Goal: Complete application form: Complete application form

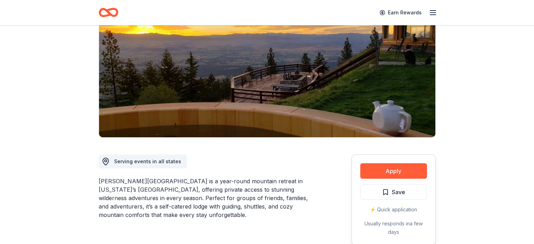
scroll to position [105, 0]
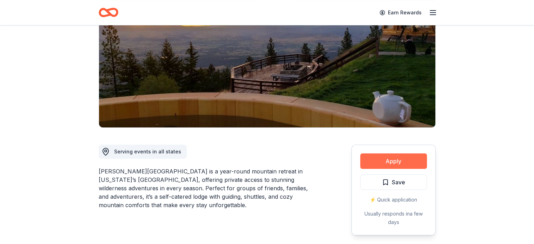
click at [394, 153] on button "Apply" at bounding box center [393, 160] width 67 height 15
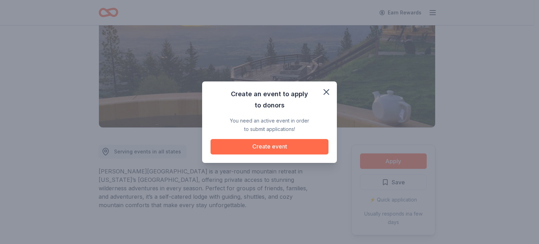
click at [287, 149] on button "Create event" at bounding box center [270, 146] width 118 height 15
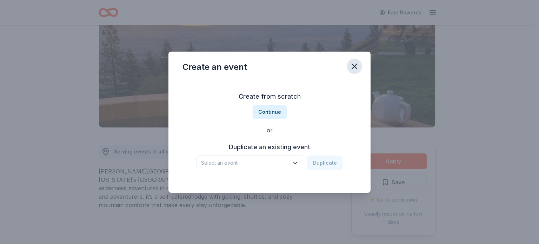
click at [354, 66] on icon "button" at bounding box center [354, 66] width 5 height 5
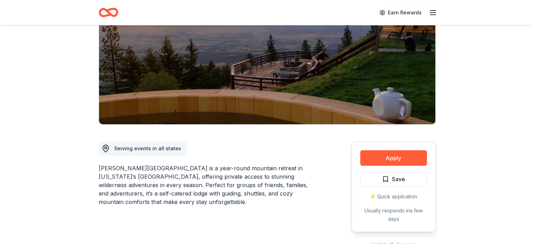
scroll to position [0, 0]
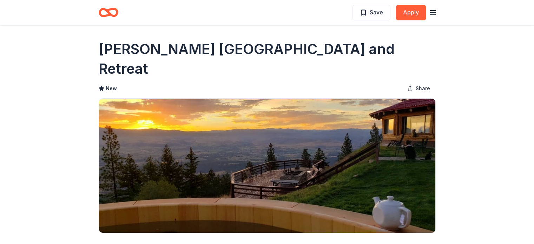
click at [108, 11] on icon "Home" at bounding box center [111, 12] width 11 height 7
click at [103, 14] on icon "Home" at bounding box center [109, 12] width 20 height 17
click at [434, 9] on icon "button" at bounding box center [433, 12] width 8 height 8
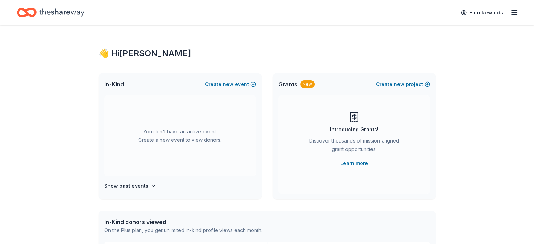
click at [66, 12] on icon "Home" at bounding box center [61, 12] width 45 height 8
click at [510, 9] on icon "button" at bounding box center [514, 12] width 8 height 8
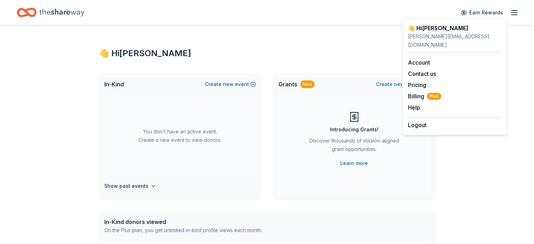
click at [451, 150] on div "👋 Hi Jeri In-Kind Create new event You don't have an active event. Create a new…" at bounding box center [267, 217] width 534 height 385
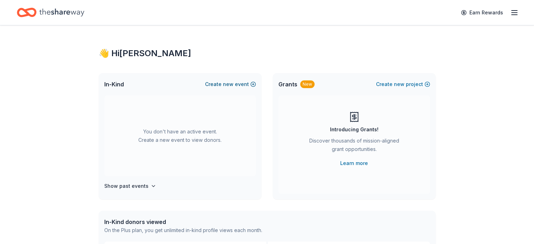
click at [227, 82] on span "new" at bounding box center [228, 84] width 11 height 8
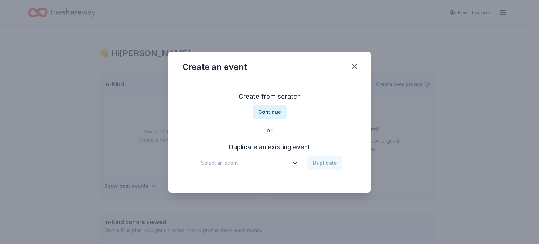
click at [296, 159] on button "Select an event" at bounding box center [250, 163] width 107 height 15
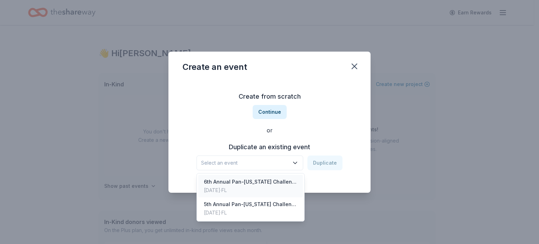
click at [274, 179] on div "6th Annual Pan-Florida Challenge Golf Tournament" at bounding box center [250, 182] width 93 height 8
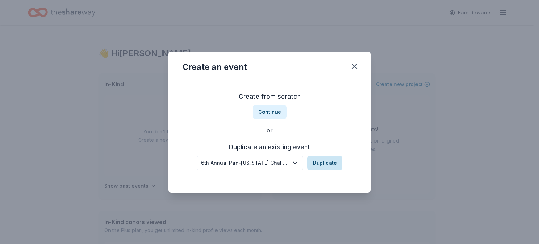
click at [322, 160] on button "Duplicate" at bounding box center [325, 163] width 35 height 15
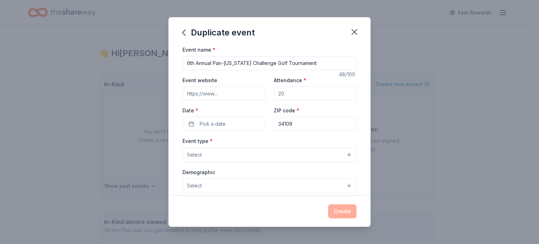
click at [186, 60] on input "6th Annual Pan-Florida Challenge Golf Tournament" at bounding box center [270, 63] width 174 height 14
type input "7th Annual Pan-[US_STATE] Challenge Golf Tournament"
paste input "https://feedingdreams.org/events/golf-tournament/"
type input "https://feedingdreams.org/events/golf-tournament/"
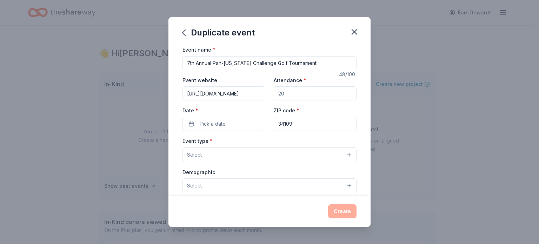
scroll to position [0, 0]
click at [289, 96] on input "Attendance *" at bounding box center [315, 93] width 83 height 14
type input "100"
click at [192, 123] on button "Pick a date" at bounding box center [224, 124] width 83 height 14
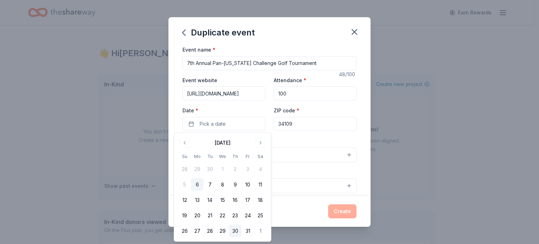
click at [236, 230] on button "30" at bounding box center [235, 231] width 13 height 13
click at [317, 125] on input "34109" at bounding box center [315, 124] width 83 height 14
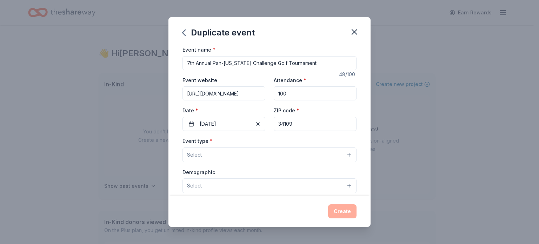
click at [343, 153] on button "Select" at bounding box center [270, 154] width 174 height 15
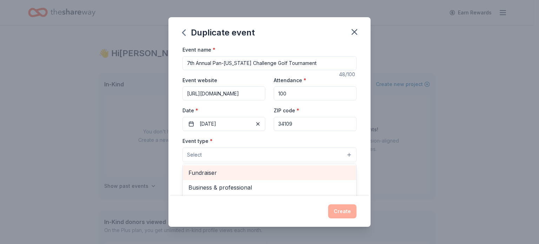
click at [258, 170] on span "Fundraiser" at bounding box center [270, 172] width 162 height 9
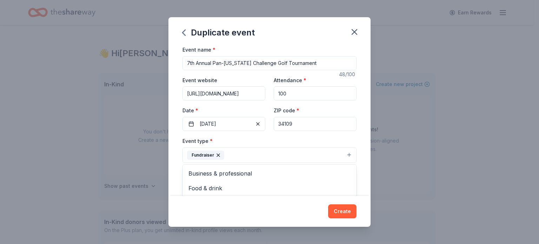
click at [289, 212] on div "Duplicate event Event name * 7th Annual Pan-Florida Challenge Golf Tournament 4…" at bounding box center [270, 122] width 202 height 210
click at [234, 184] on button "Select" at bounding box center [270, 186] width 174 height 15
click at [346, 187] on button "Select" at bounding box center [270, 186] width 174 height 15
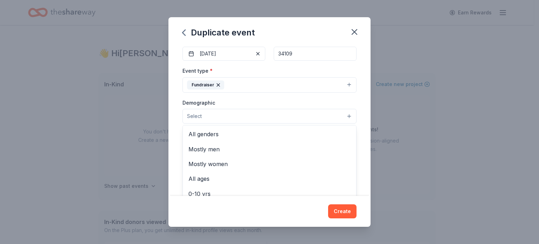
click at [346, 113] on button "Select" at bounding box center [270, 116] width 174 height 15
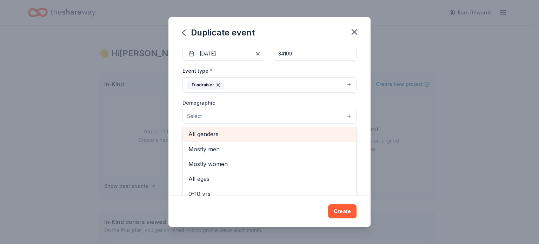
click at [212, 135] on span "All genders" at bounding box center [270, 134] width 162 height 9
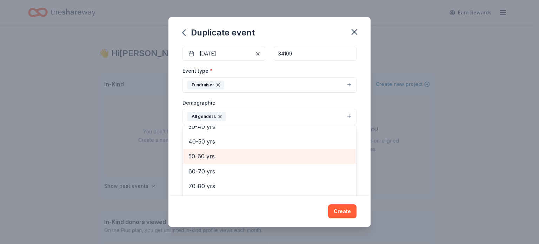
scroll to position [63, 0]
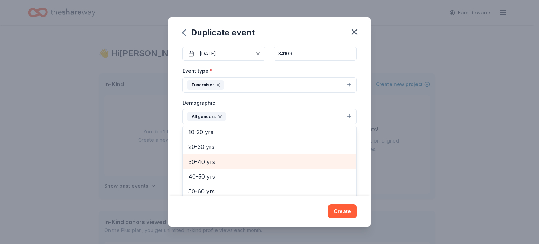
click at [221, 157] on span "30-40 yrs" at bounding box center [270, 161] width 162 height 9
click at [224, 163] on span "40-50 yrs" at bounding box center [270, 161] width 162 height 9
click at [224, 163] on span "50-60 yrs" at bounding box center [270, 161] width 162 height 9
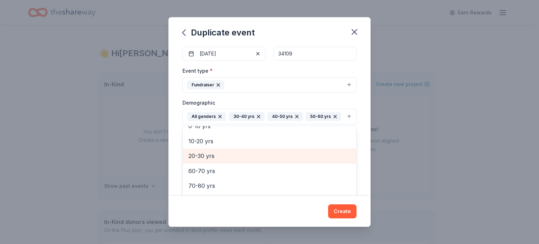
scroll to position [53, 0]
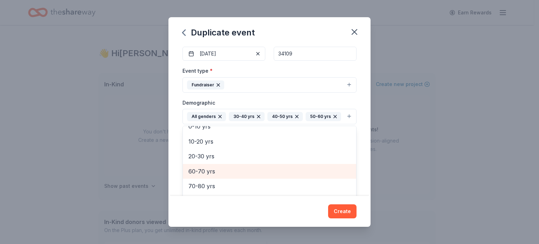
click at [224, 170] on span "60-70 yrs" at bounding box center [270, 171] width 162 height 9
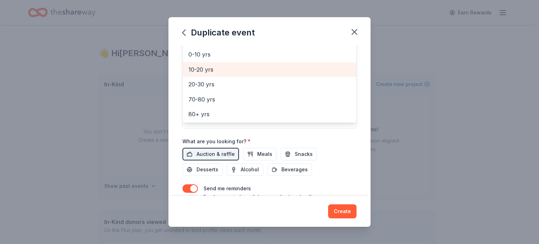
scroll to position [176, 0]
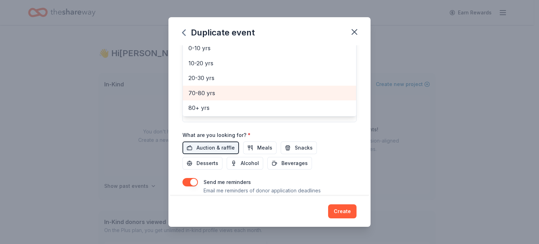
click at [234, 90] on span "70-80 yrs" at bounding box center [270, 92] width 162 height 9
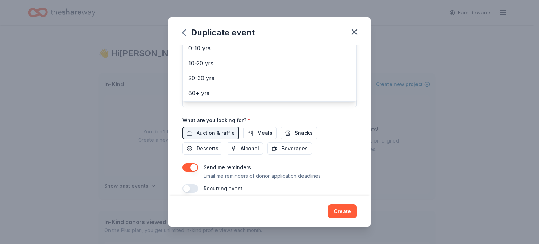
click at [222, 132] on div "Event name * 7th Annual Pan-Florida Challenge Golf Tournament 48 /100 Event web…" at bounding box center [270, 24] width 174 height 338
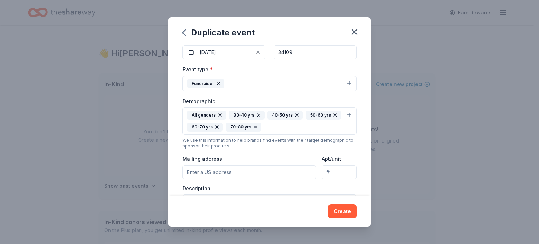
scroll to position [142, 0]
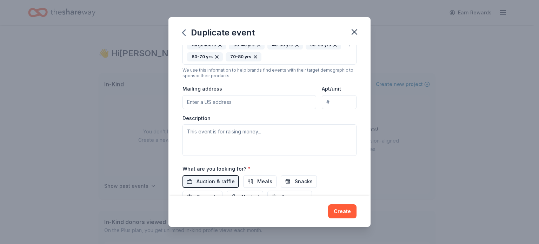
click at [261, 97] on input "Mailing address" at bounding box center [250, 102] width 134 height 14
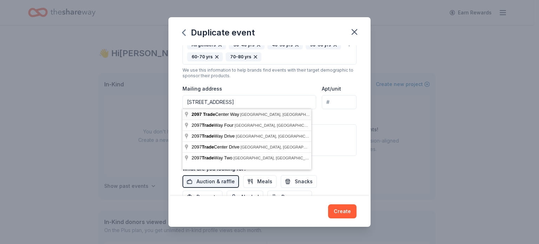
type input "2097 Trade Center Way, Naples, FL, 34109"
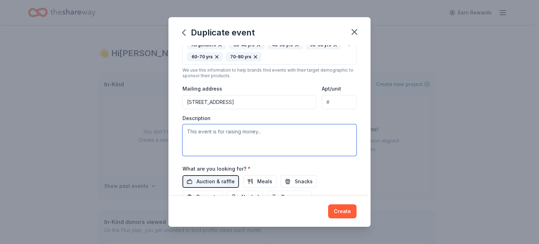
click at [215, 134] on textarea at bounding box center [270, 140] width 174 height 32
paste textarea "with a mission to combat childhood hunger and malnutrition that affect one in f…"
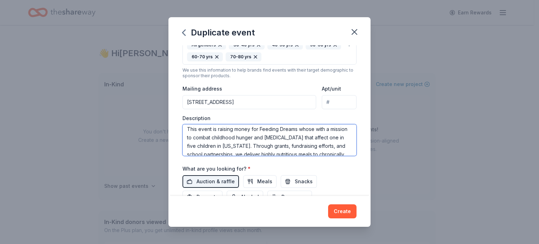
scroll to position [0, 0]
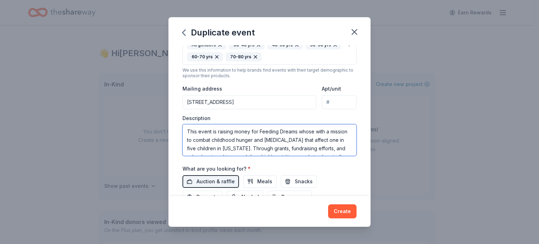
drag, startPoint x: 331, startPoint y: 130, endPoint x: 314, endPoint y: 131, distance: 17.9
click at [314, 131] on textarea "This event is raising money for Feeding Dreams whose with a mission to combat c…" at bounding box center [270, 140] width 174 height 32
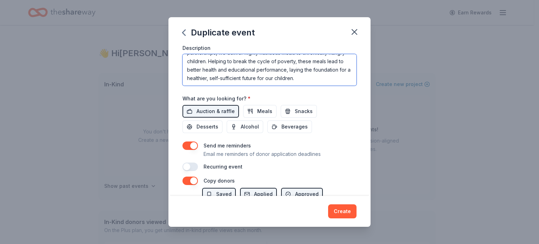
scroll to position [212, 0]
type textarea "This event is raising money for Feeding Dreams with a mission to combat childho…"
click at [262, 109] on span "Meals" at bounding box center [264, 111] width 15 height 8
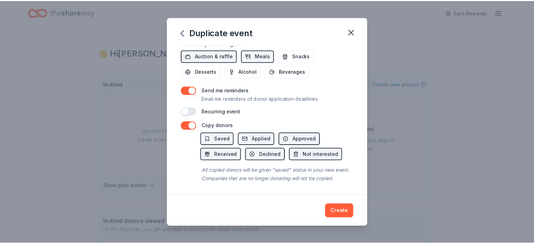
scroll to position [275, 0]
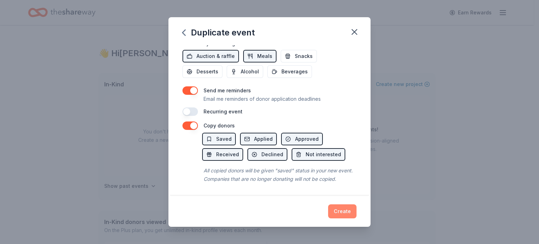
click at [337, 211] on button "Create" at bounding box center [342, 211] width 28 height 14
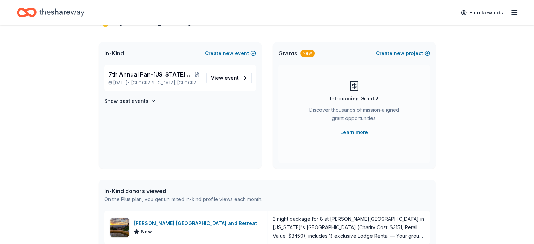
scroll to position [70, 0]
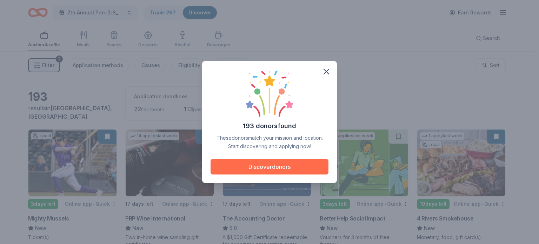
click at [299, 167] on button "Discover donors" at bounding box center [270, 166] width 118 height 15
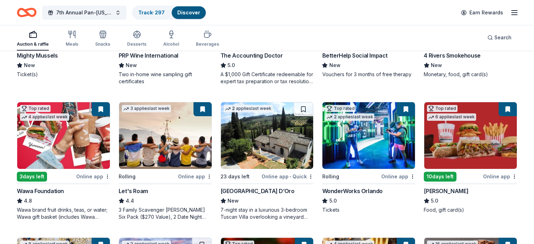
scroll to position [176, 0]
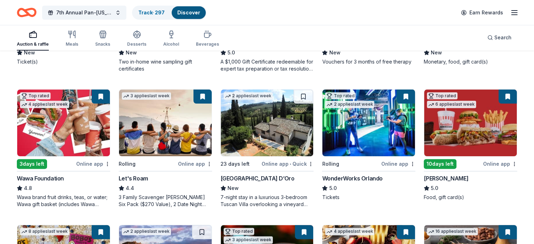
click at [283, 200] on div "7-night stay in a luxurious 3-bedroom Tuscan Villa overlooking a vineyard and t…" at bounding box center [267, 201] width 93 height 14
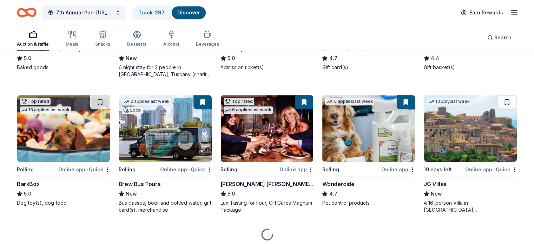
scroll to position [457, 0]
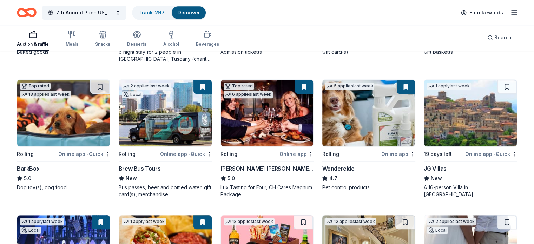
click at [256, 191] on div "Lux Tasting for Four, CH Cares Magnum Package" at bounding box center [267, 191] width 93 height 14
drag, startPoint x: 221, startPoint y: 188, endPoint x: 268, endPoint y: 189, distance: 46.4
click at [268, 189] on div "Local 3 days left Online app • Quick Mighty Mussels New Ticket(s) 14 applies la…" at bounding box center [267, 71] width 500 height 796
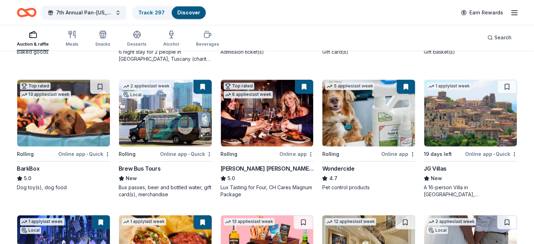
click at [302, 85] on button at bounding box center [304, 87] width 18 height 14
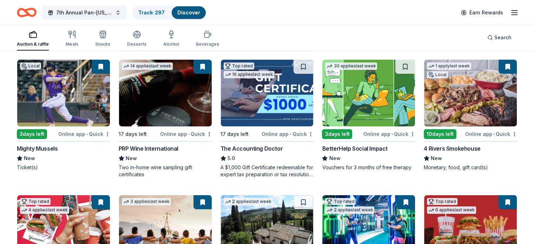
scroll to position [0, 0]
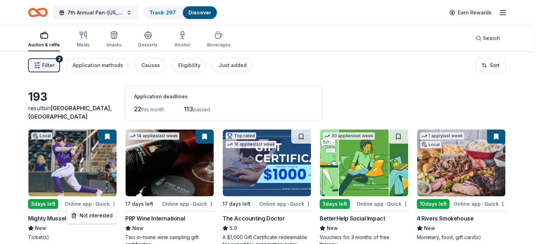
click at [114, 202] on html "7th Annual Pan-Florida Challenge Golf Tournament Track · 297 Discover Earn Rewa…" at bounding box center [269, 122] width 539 height 244
click at [112, 214] on div "Not interested" at bounding box center [91, 215] width 47 height 13
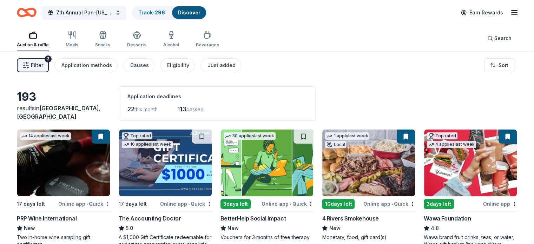
click at [115, 202] on html "7th Annual Pan-Florida Challenge Golf Tournament Track · 296 Discover Earn Rewa…" at bounding box center [267, 122] width 534 height 244
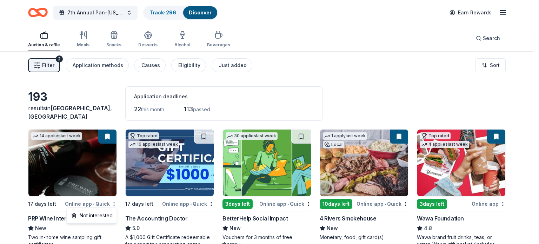
click at [8, 215] on html "7th Annual Pan-Florida Challenge Golf Tournament Track · 296 Discover Earn Rewa…" at bounding box center [269, 122] width 539 height 244
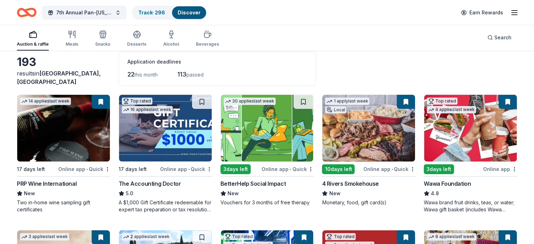
scroll to position [35, 0]
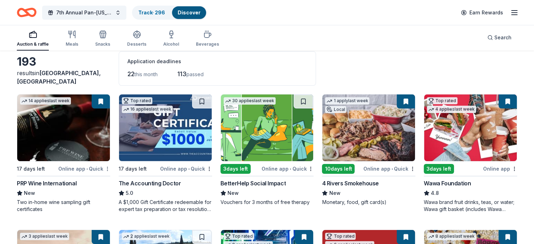
click at [115, 167] on html "7th Annual Pan-Florida Challenge Golf Tournament Track · 296 Discover Earn Rewa…" at bounding box center [267, 87] width 534 height 244
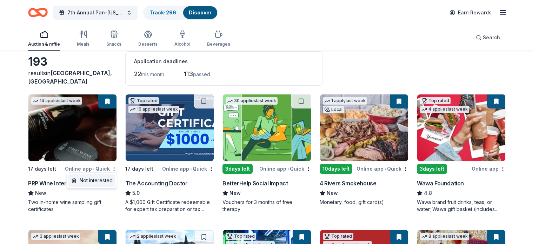
click at [106, 182] on div "Not interested" at bounding box center [91, 180] width 47 height 13
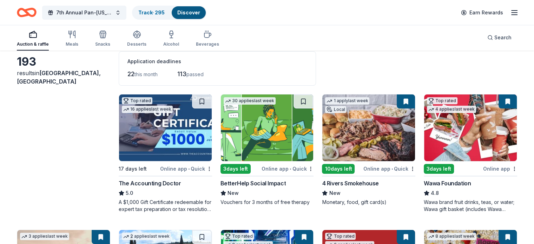
click at [112, 169] on html "7th Annual Pan-Florida Challenge Golf Tournament Track · 295 Discover Earn Rewa…" at bounding box center [267, 87] width 534 height 244
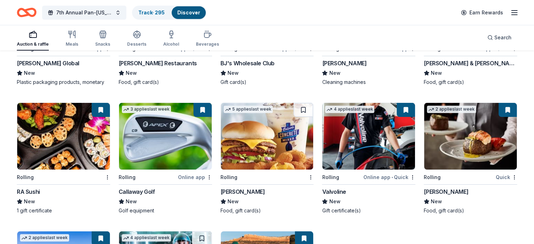
scroll to position [2726, 0]
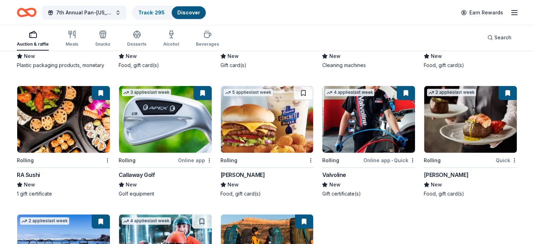
click at [440, 133] on img at bounding box center [470, 119] width 93 height 67
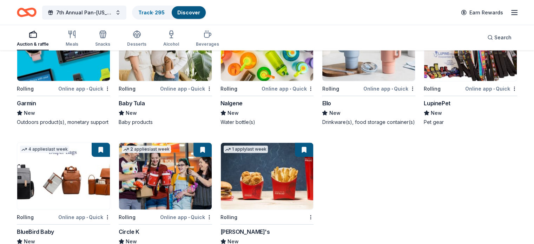
scroll to position [4458, 0]
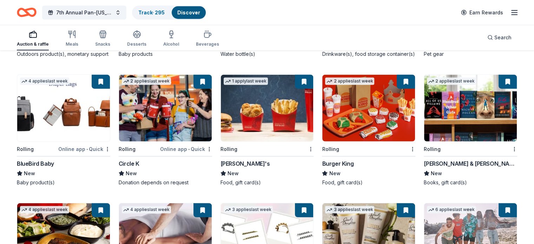
click at [449, 125] on img at bounding box center [470, 108] width 93 height 67
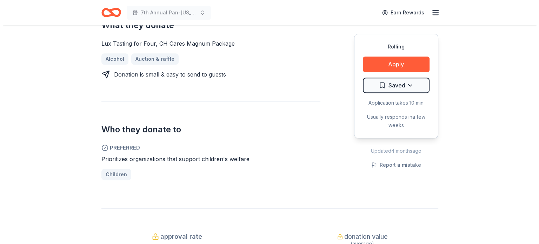
scroll to position [281, 0]
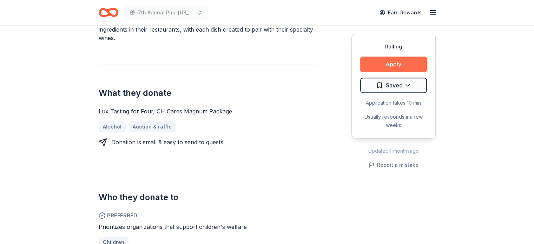
click at [393, 60] on button "Apply" at bounding box center [393, 64] width 67 height 15
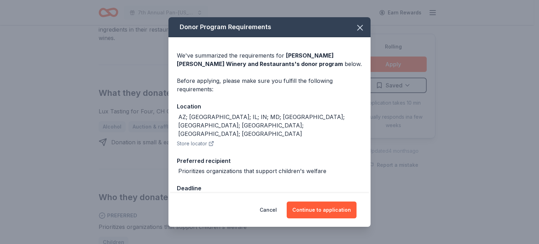
scroll to position [2, 0]
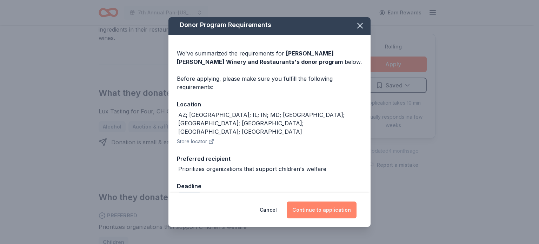
click at [324, 209] on button "Continue to application" at bounding box center [322, 210] width 70 height 17
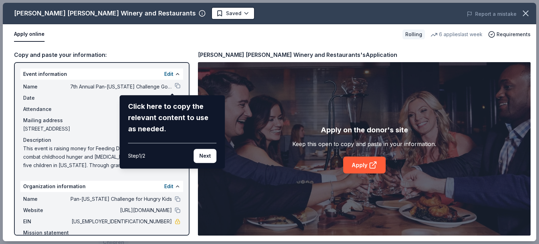
click at [173, 83] on div "Cooper's Hawk Winery and Restaurants Saved Report a mistake Apply online Rollin…" at bounding box center [270, 122] width 534 height 238
click at [159, 109] on div "Click here to copy the relevant content to use as needed." at bounding box center [172, 118] width 88 height 34
click at [171, 84] on div "Cooper's Hawk Winery and Restaurants Saved Report a mistake Apply online Rollin…" at bounding box center [270, 122] width 534 height 238
click at [199, 155] on button "Next" at bounding box center [205, 156] width 23 height 14
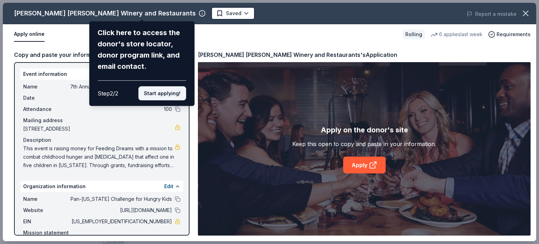
click at [161, 91] on button "Start applying!" at bounding box center [162, 93] width 48 height 14
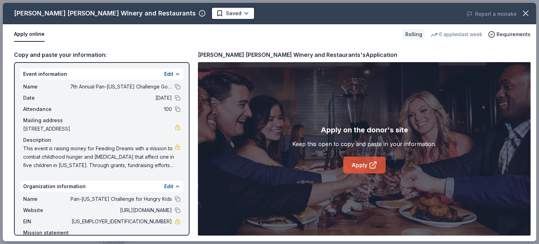
click at [359, 166] on link "Apply" at bounding box center [364, 165] width 42 height 17
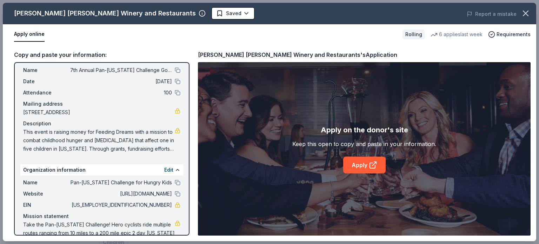
scroll to position [0, 0]
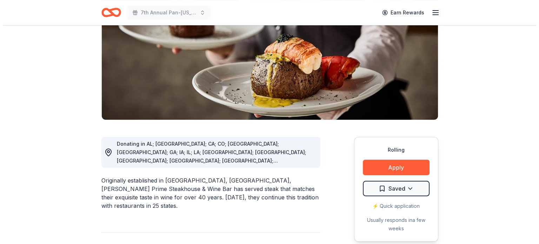
scroll to position [105, 0]
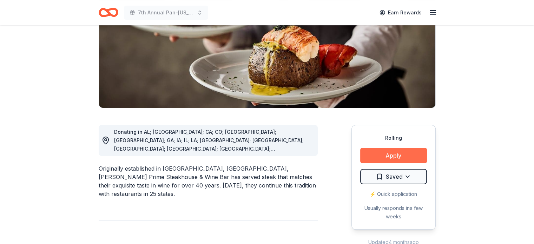
click at [389, 154] on button "Apply" at bounding box center [393, 155] width 67 height 15
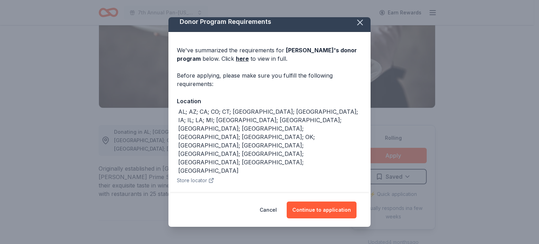
scroll to position [11, 0]
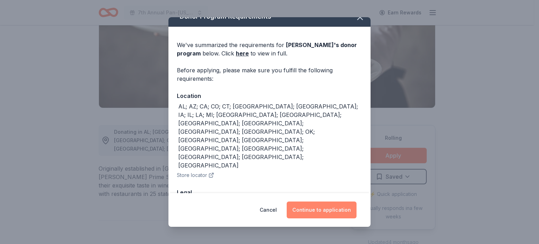
click at [327, 210] on button "Continue to application" at bounding box center [322, 210] width 70 height 17
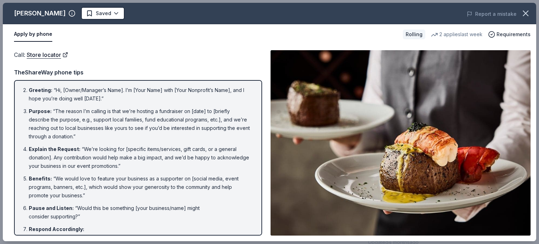
scroll to position [0, 0]
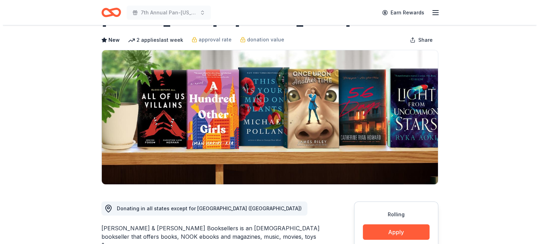
scroll to position [70, 0]
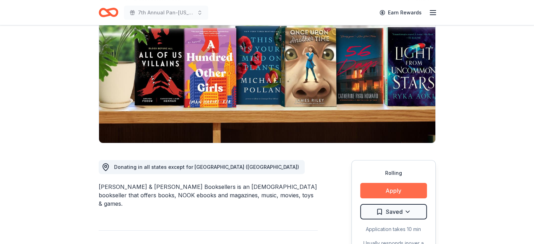
click at [393, 189] on button "Apply" at bounding box center [393, 190] width 67 height 15
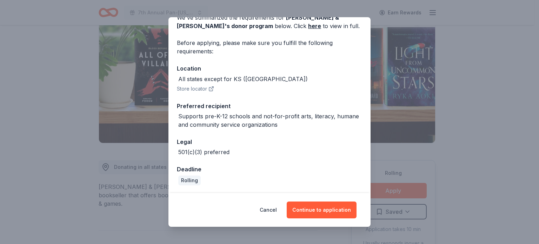
scroll to position [0, 0]
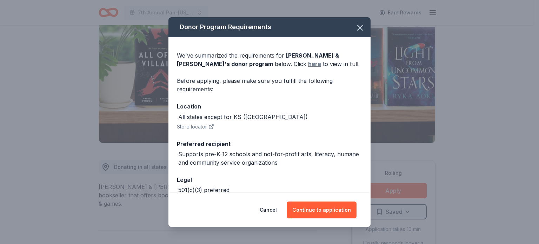
click at [308, 64] on link "here" at bounding box center [314, 64] width 13 height 8
click at [316, 213] on button "Continue to application" at bounding box center [322, 210] width 70 height 17
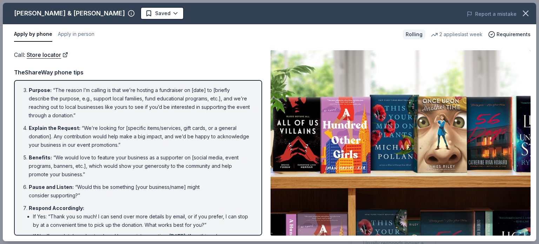
scroll to position [91, 0]
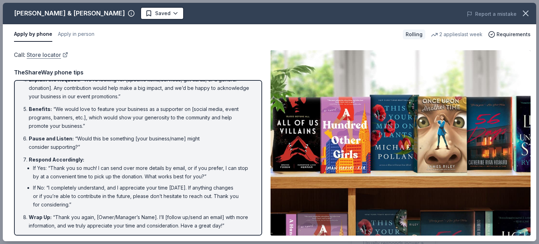
click at [49, 54] on link "Store locator" at bounding box center [47, 54] width 41 height 9
